Goal: Task Accomplishment & Management: Complete application form

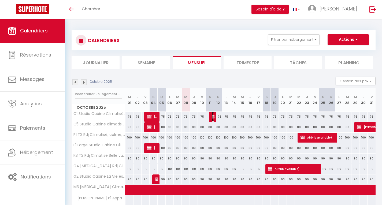
click at [213, 116] on img at bounding box center [214, 117] width 4 height 4
select select "OK"
select select "KO"
select select "0"
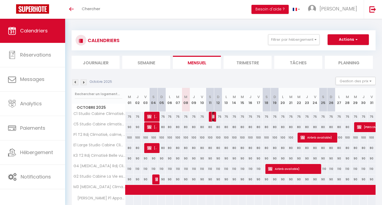
select select "1"
select select
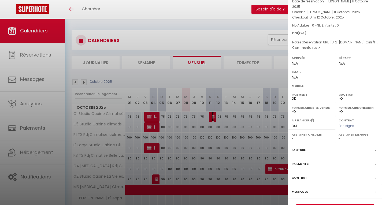
scroll to position [45, 0]
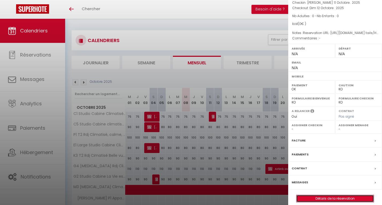
click at [326, 195] on link "Détails de la réservation" at bounding box center [335, 198] width 77 height 7
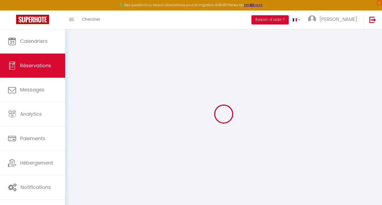
select select
checkbox input "false"
select select
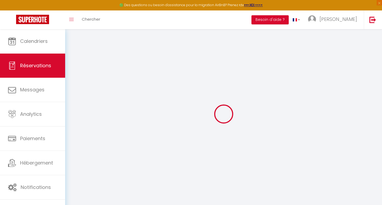
select select
checkbox input "false"
select select
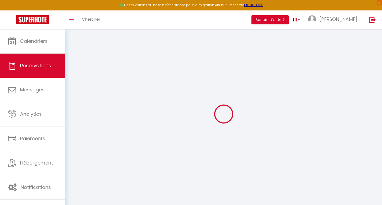
select select
checkbox input "false"
type textarea "Reservation URL: [URL][DOMAIN_NAME] tails/HMK3W4ER4H. Phone Number (Last 4 Digi…"
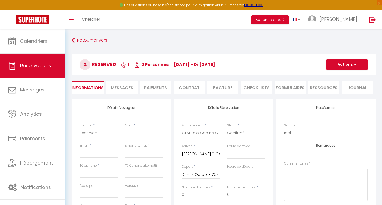
select select
checkbox input "false"
type textarea "Reservation URL: [URL][DOMAIN_NAME] tails/HMK3W4ER4H. Phone Number (Last 4 Digi…"
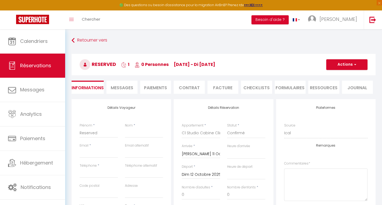
select select
checkbox input "false"
type textarea "Reservation URL: [URL][DOMAIN_NAME] tails/HMK3W4ER4H. Phone Number (Last 4 Digi…"
select select
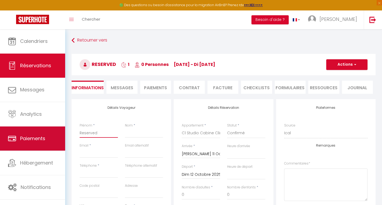
drag, startPoint x: 100, startPoint y: 133, endPoint x: 25, endPoint y: 139, distance: 75.3
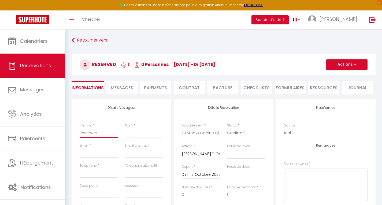
type input "C"
select select
checkbox input "false"
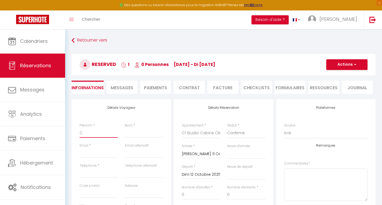
type textarea "Reservation URL: [URL][DOMAIN_NAME] tails/HMK3W4ER4H. Phone Number (Last 4 Digi…"
type input "Ch"
select select
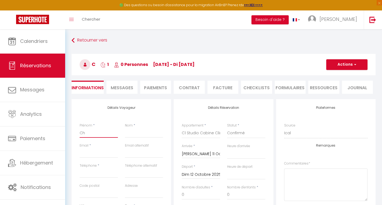
checkbox input "false"
type textarea "Reservation URL: [URL][DOMAIN_NAME] tails/HMK3W4ER4H. Phone Number (Last 4 Digi…"
type input "Chr"
select select
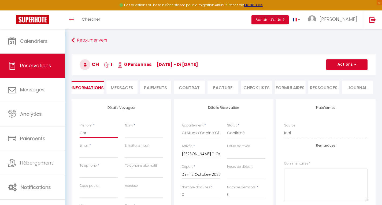
select select
checkbox input "false"
type textarea "Reservation URL: [URL][DOMAIN_NAME] tails/HMK3W4ER4H. Phone Number (Last 4 Digi…"
type input "Chri"
select select
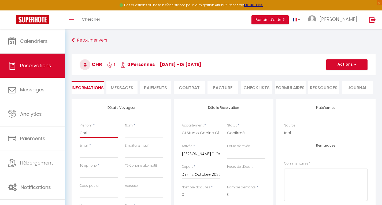
select select
checkbox input "false"
type textarea "Reservation URL: [URL][DOMAIN_NAME] tails/HMK3W4ER4H. Phone Number (Last 4 Digi…"
type input "[PERSON_NAME]"
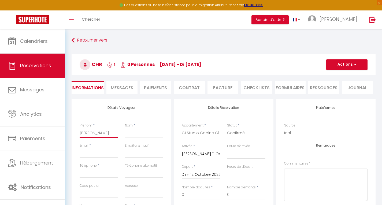
select select
checkbox input "false"
type textarea "Reservation URL: [URL][DOMAIN_NAME] tails/HMK3W4ER4H. Phone Number (Last 4 Digi…"
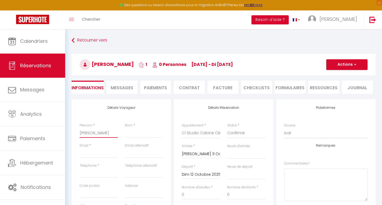
type input "[DEMOGRAPHIC_DATA]"
select select
checkbox input "false"
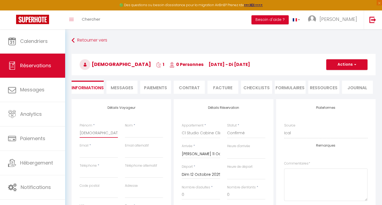
type textarea "Reservation URL: [URL][DOMAIN_NAME] tails/HMK3W4ER4H. Phone Number (Last 4 Digi…"
type input "Christo"
select select
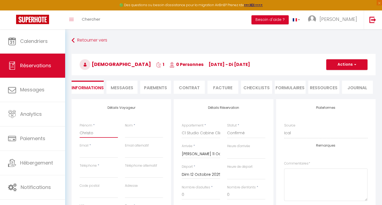
checkbox input "false"
type textarea "Reservation URL: [URL][DOMAIN_NAME] tails/HMK3W4ER4H. Phone Number (Last 4 Digi…"
type input "[DEMOGRAPHIC_DATA]"
select select
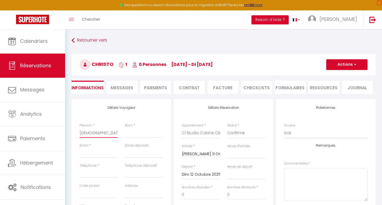
select select
checkbox input "false"
type textarea "Reservation URL: [URL][DOMAIN_NAME] tails/HMK3W4ER4H. Phone Number (Last 4 Digi…"
type input "[PERSON_NAME]"
select select
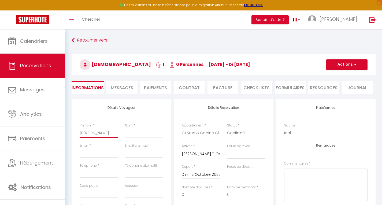
select select
checkbox input "false"
type textarea "Reservation URL: [URL][DOMAIN_NAME] tails/HMK3W4ER4H. Phone Number (Last 4 Digi…"
type input "[PERSON_NAME]"
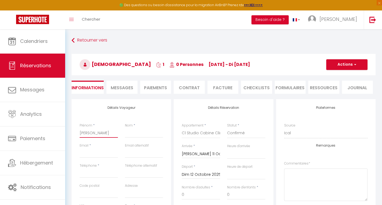
select select
checkbox input "false"
type textarea "Reservation URL: [URL][DOMAIN_NAME] tails/HMK3W4ER4H. Phone Number (Last 4 Digi…"
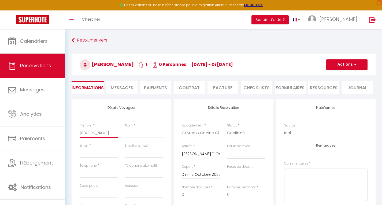
type input "[PERSON_NAME]"
select select
checkbox input "false"
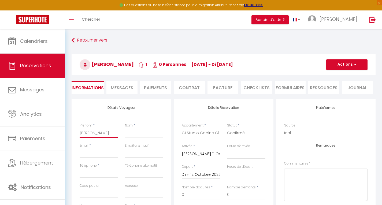
type textarea "Reservation URL: [URL][DOMAIN_NAME] tails/HMK3W4ER4H. Phone Number (Last 4 Digi…"
type input "[PERSON_NAME]"
click at [131, 134] on input "Nom" at bounding box center [144, 133] width 38 height 10
type input "P"
select select
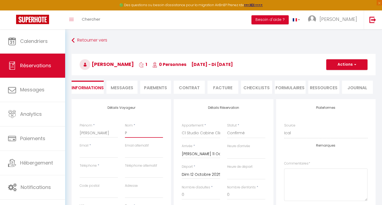
select select
checkbox input "false"
type textarea "Reservation URL: [URL][DOMAIN_NAME] tails/HMK3W4ER4H. Phone Number (Last 4 Digi…"
type input "Pi"
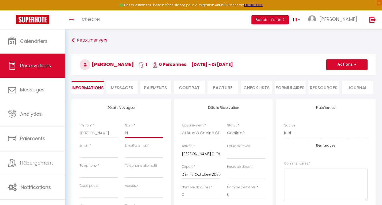
select select
checkbox input "false"
type textarea "Reservation URL: [URL][DOMAIN_NAME] tails/HMK3W4ER4H. Phone Number (Last 4 Digi…"
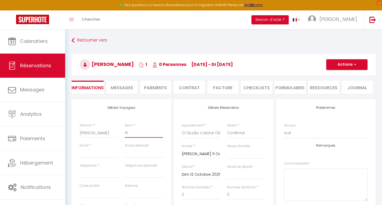
type input "Pis"
select select
checkbox input "false"
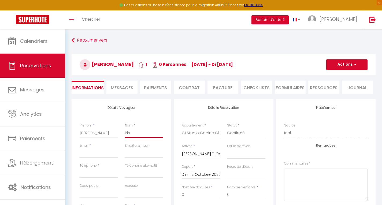
type textarea "Reservation URL: [URL][DOMAIN_NAME] tails/HMK3W4ER4H. Phone Number (Last 4 Digi…"
type input "Piso"
select select
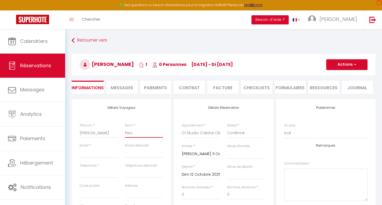
checkbox input "false"
type textarea "Reservation URL: [URL][DOMAIN_NAME] tails/HMK3W4ER4H. Phone Number (Last 4 Digi…"
type input "Pison"
select select
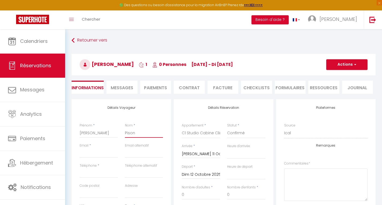
select select
checkbox input "false"
type textarea "Reservation URL: [URL][DOMAIN_NAME] tails/HMK3W4ER4H. Phone Number (Last 4 Digi…"
type input "Pisoni"
select select
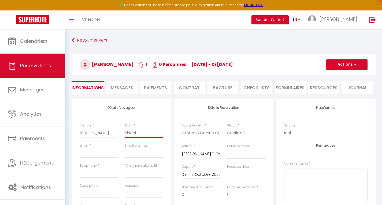
select select
checkbox input "false"
type textarea "Reservation URL: [URL][DOMAIN_NAME] tails/HMK3W4ER4H. Phone Number (Last 4 Digi…"
type input "Pison"
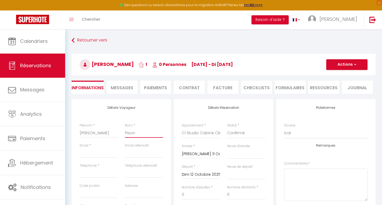
select select
checkbox input "false"
type textarea "Reservation URL: [URL][DOMAIN_NAME] tails/HMK3W4ER4H. Phone Number (Last 4 Digi…"
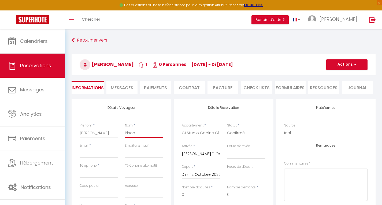
type input "Piso"
select select
checkbox input "false"
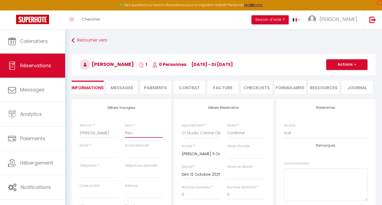
type textarea "Reservation URL: [URL][DOMAIN_NAME] tails/HMK3W4ER4H. Phone Number (Last 4 Digi…"
type input "Pis"
select select
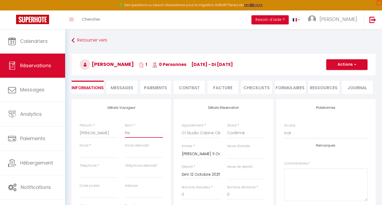
checkbox input "false"
type textarea "Reservation URL: [URL][DOMAIN_NAME] tails/HMK3W4ER4H. Phone Number (Last 4 Digi…"
type input "Pi"
select select
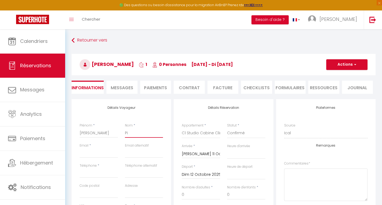
select select
checkbox input "false"
type textarea "Reservation URL: [URL][DOMAIN_NAME] tails/HMK3W4ER4H. Phone Number (Last 4 Digi…"
type input "P"
select select
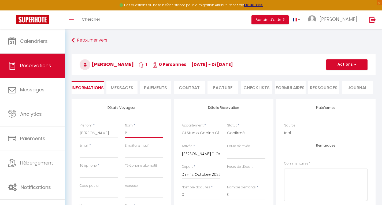
select select
checkbox input "false"
type textarea "Reservation URL: [URL][DOMAIN_NAME] tails/HMK3W4ER4H. Phone Number (Last 4 Digi…"
type input "PI"
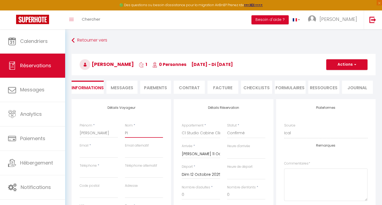
select select
checkbox input "false"
type textarea "Reservation URL: [URL][DOMAIN_NAME] tails/HMK3W4ER4H. Phone Number (Last 4 Digi…"
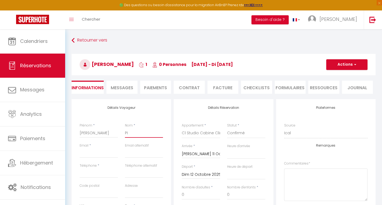
type input "PIS"
select select
checkbox input "false"
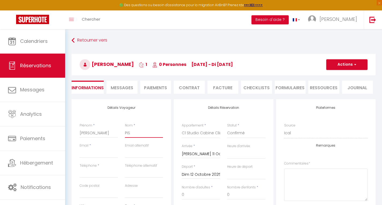
type textarea "Reservation URL: [URL][DOMAIN_NAME] tails/HMK3W4ER4H. Phone Number (Last 4 Digi…"
type input "PISO"
select select
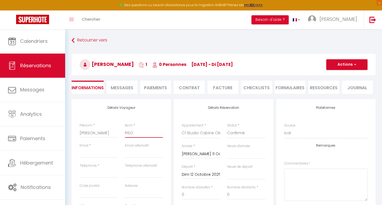
checkbox input "false"
type textarea "Reservation URL: [URL][DOMAIN_NAME] tails/HMK3W4ER4H. Phone Number (Last 4 Digi…"
type input "PISON"
select select
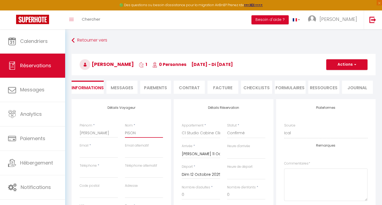
select select
checkbox input "false"
type textarea "Reservation URL: [URL][DOMAIN_NAME] tails/HMK3W4ER4H. Phone Number (Last 4 Digi…"
type input "PISONI"
select select
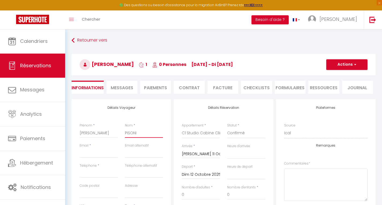
select select
checkbox input "false"
type textarea "Reservation URL: [URL][DOMAIN_NAME] tails/HMK3W4ER4H. Phone Number (Last 4 Digi…"
type input "PISONI"
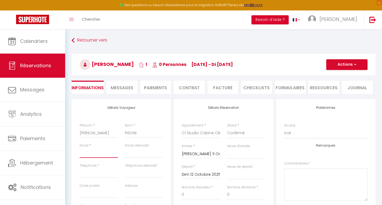
click at [97, 154] on input "Email client" at bounding box center [99, 153] width 38 height 10
type input "[EMAIL_ADDRESS][DOMAIN_NAME]"
type input "0664458482"
type input "83530"
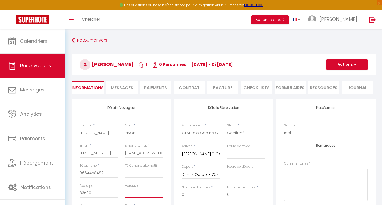
type input "[STREET_ADDRESS]"
type input "Agay"
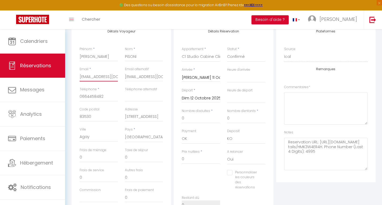
scroll to position [85, 0]
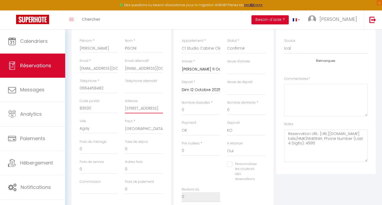
drag, startPoint x: 156, startPoint y: 109, endPoint x: 84, endPoint y: 117, distance: 72.4
click at [84, 117] on div "Code postal 83530 Adresse [STREET_ADDRESS]" at bounding box center [121, 109] width 91 height 20
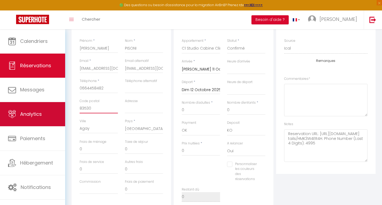
drag, startPoint x: 94, startPoint y: 108, endPoint x: 45, endPoint y: 104, distance: 48.7
click at [45, 104] on div "🟢 Des questions ou besoin d'assistance pour la migration AirBnB? Prenez rdv >>>…" at bounding box center [191, 134] width 382 height 380
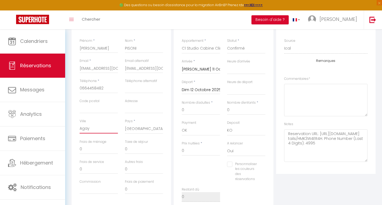
drag, startPoint x: 105, startPoint y: 126, endPoint x: 74, endPoint y: 125, distance: 30.6
click at [74, 125] on div "Détails Voyageur Prénom * [PERSON_NAME] * [PERSON_NAME] Email * [EMAIL_ADDRESS]…" at bounding box center [122, 110] width 100 height 192
click at [210, 110] on input "0" at bounding box center [201, 110] width 38 height 10
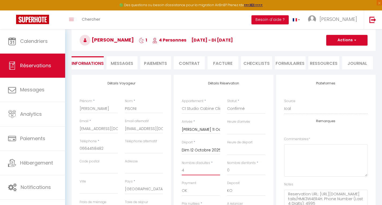
scroll to position [24, 0]
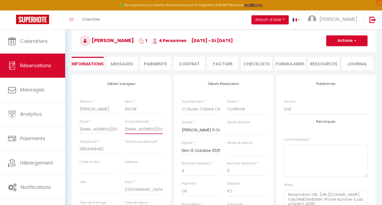
click at [156, 127] on input "[EMAIL_ADDRESS][DOMAIN_NAME]" at bounding box center [144, 130] width 38 height 10
click at [109, 151] on input "0664458482" at bounding box center [99, 150] width 38 height 10
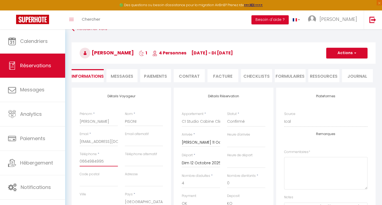
scroll to position [0, 0]
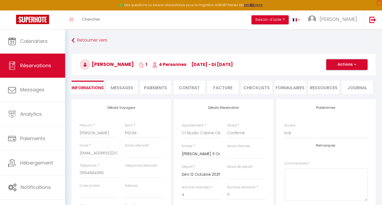
click at [355, 63] on span "button" at bounding box center [354, 64] width 3 height 5
click at [343, 76] on link "Enregistrer" at bounding box center [342, 76] width 42 height 7
